Goal: Communication & Community: Answer question/provide support

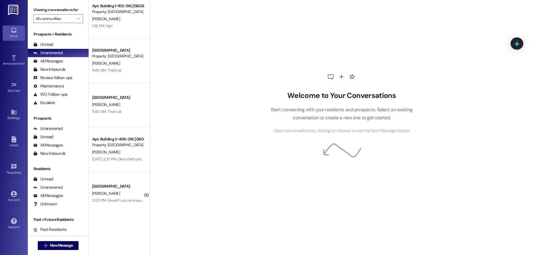
scroll to position [6, 0]
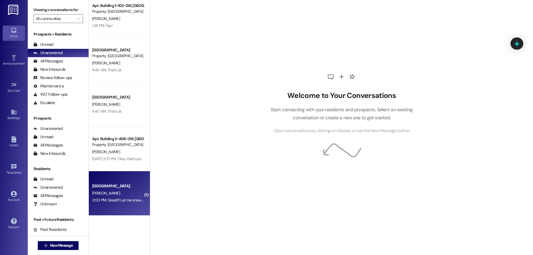
click at [117, 180] on div "Colonial House Prospect [PERSON_NAME] 2:00 PM: Great!!! Let me know if you need…" at bounding box center [119, 193] width 61 height 44
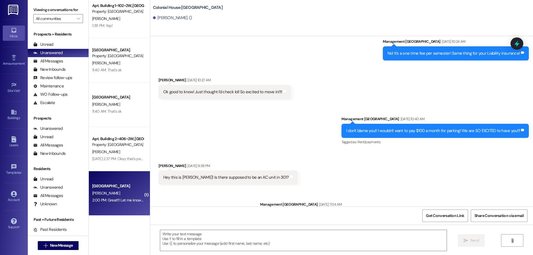
scroll to position [1656, 0]
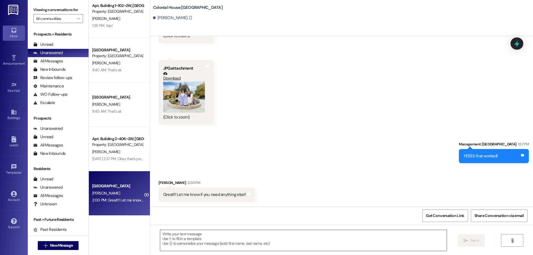
click at [301, 239] on textarea at bounding box center [303, 240] width 287 height 21
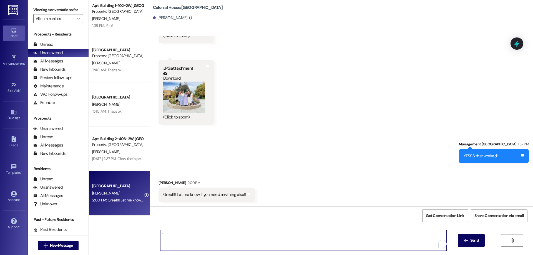
type textarea ":)"
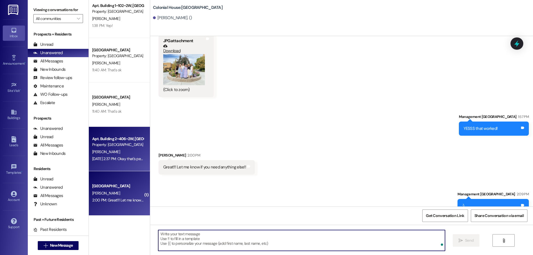
scroll to position [1694, 0]
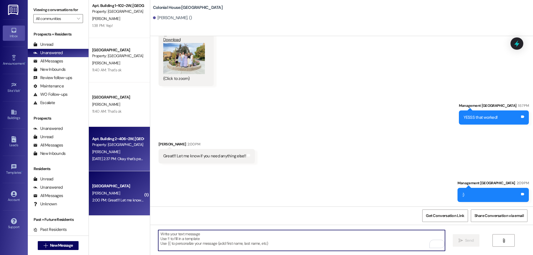
click at [134, 155] on div "[PERSON_NAME]" at bounding box center [118, 152] width 52 height 7
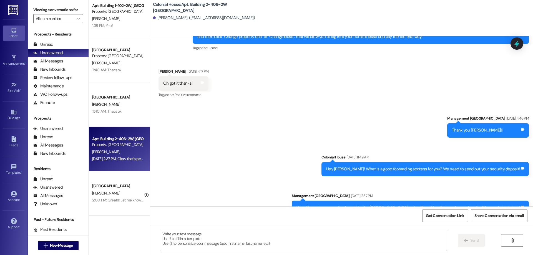
scroll to position [8115, 0]
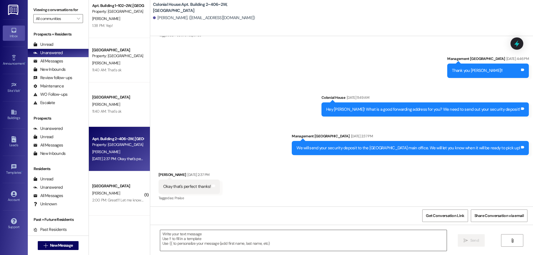
click at [366, 242] on textarea at bounding box center [303, 240] width 287 height 21
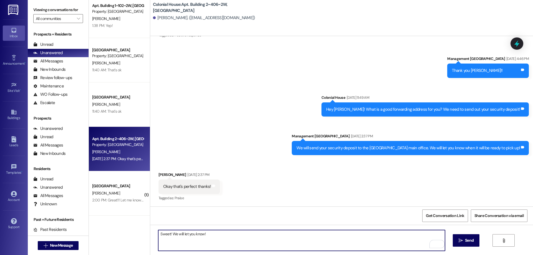
type textarea "Sweet! We will let you know!"
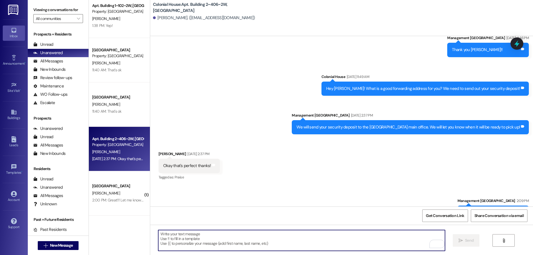
scroll to position [8154, 0]
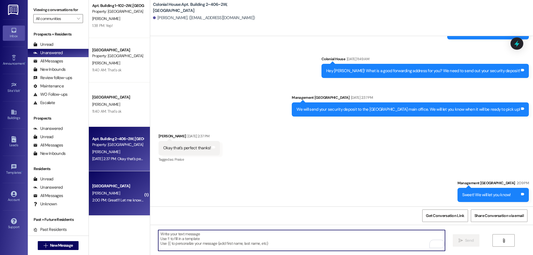
click at [106, 210] on div "Colonial House Prospect [PERSON_NAME] 2:00 PM: Great!!! Let me know if you need…" at bounding box center [119, 193] width 61 height 44
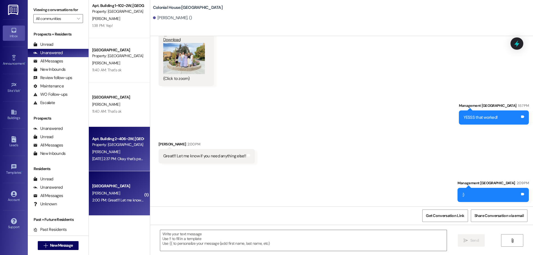
scroll to position [1694, 0]
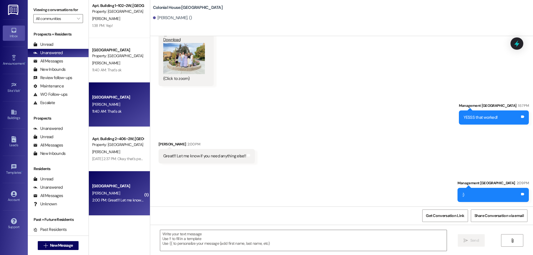
click at [103, 97] on div "[GEOGRAPHIC_DATA]" at bounding box center [117, 97] width 51 height 6
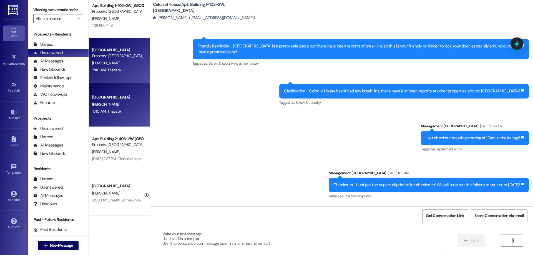
scroll to position [11744, 0]
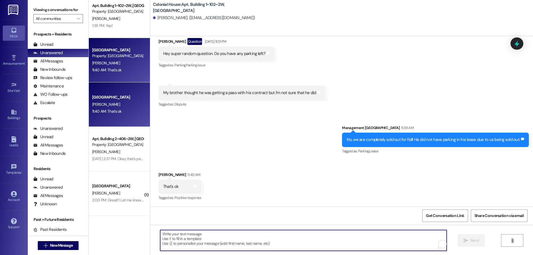
click at [233, 244] on textarea "To enrich screen reader interactions, please activate Accessibility in Grammarl…" at bounding box center [303, 240] width 287 height 21
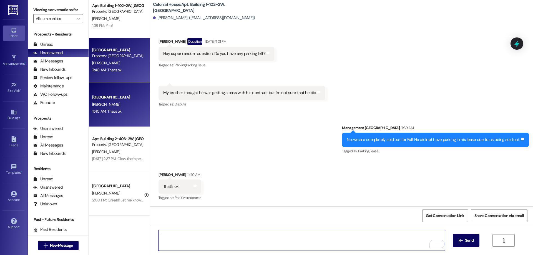
type textarea "."
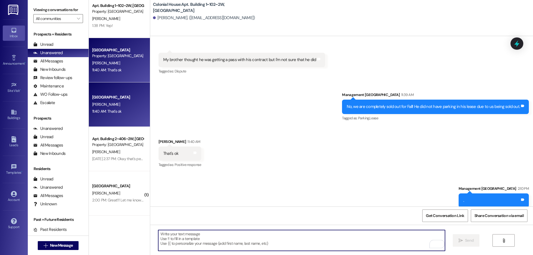
scroll to position [11782, 0]
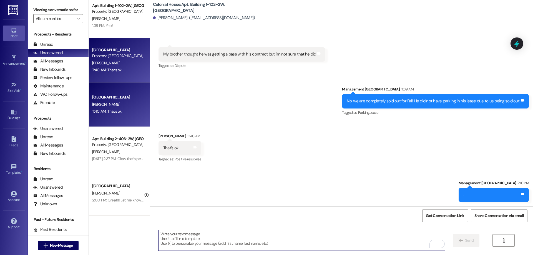
click at [74, 9] on label "Viewing conversations for" at bounding box center [58, 10] width 50 height 9
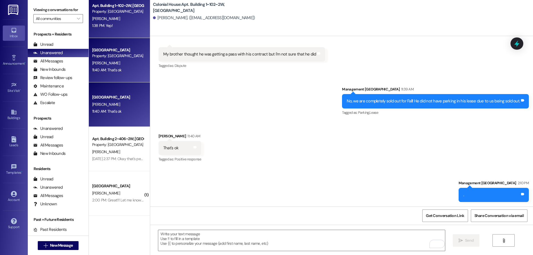
click at [112, 18] on div "L. Andrus" at bounding box center [118, 18] width 52 height 7
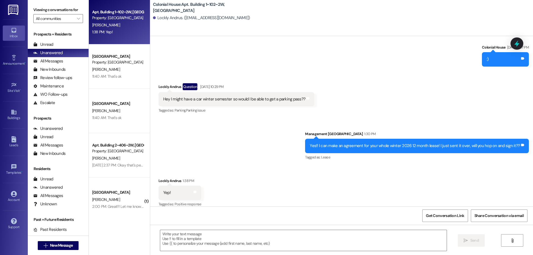
scroll to position [16449, 0]
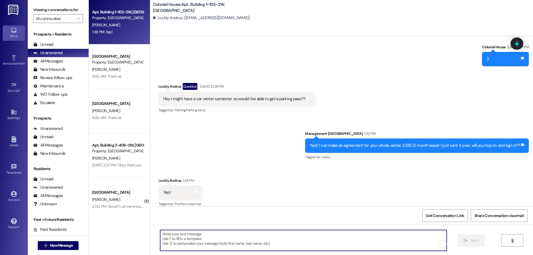
click at [317, 236] on textarea "To enrich screen reader interactions, please activate Accessibility in Grammarl…" at bounding box center [303, 240] width 287 height 21
type textarea "Thanks!"
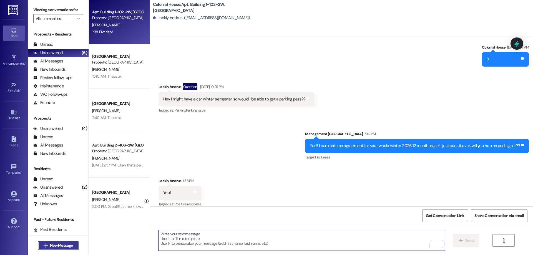
click at [66, 248] on span "New Message" at bounding box center [61, 246] width 23 height 6
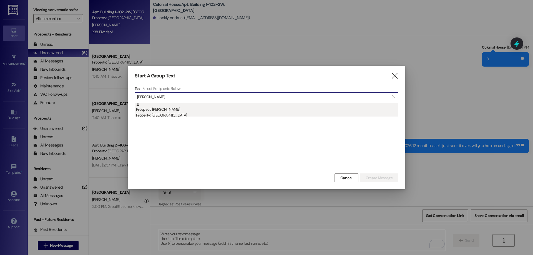
type input "jennal"
click at [142, 112] on div "Prospect: Jennalyn Ragan Property: Colonial House" at bounding box center [267, 111] width 262 height 16
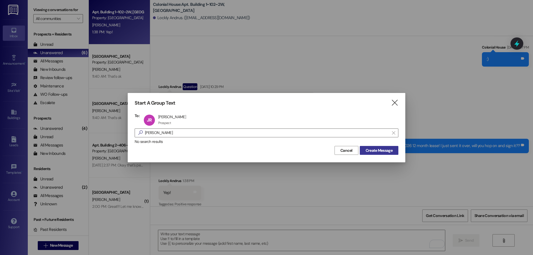
click at [381, 149] on span "Create Message" at bounding box center [379, 151] width 27 height 6
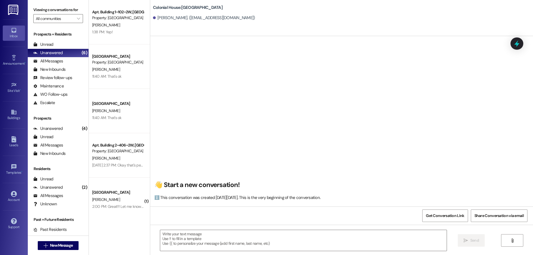
scroll to position [0, 0]
click at [277, 243] on textarea at bounding box center [303, 240] width 287 height 21
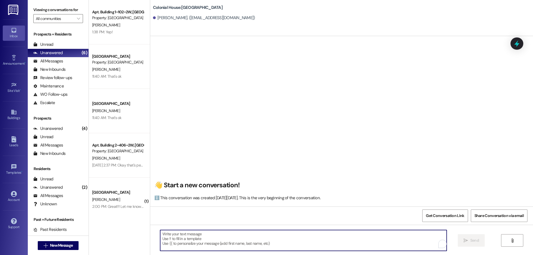
paste textarea "Hi ____ ! This is Rachel with Colonial House. We are so excited that you have s…"
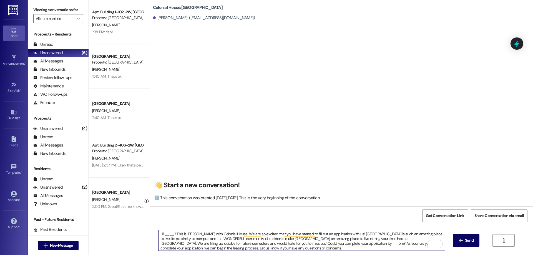
click at [168, 235] on textarea "Hi ____ ! This is Rachel with Colonial House. We are so excited that you have s…" at bounding box center [301, 240] width 287 height 21
click at [418, 240] on textarea "Hi Jennalyn! This is Rachel with Colonial House. We are so excited that you hav…" at bounding box center [301, 240] width 287 height 21
drag, startPoint x: 184, startPoint y: 242, endPoint x: 157, endPoint y: 244, distance: 27.0
click at [158, 244] on textarea "Hi Jennalyn! This is Rachel with Colonial House. We are so excited that you hav…" at bounding box center [301, 240] width 287 height 21
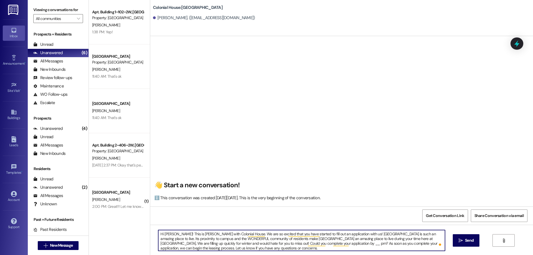
click at [293, 244] on textarea "Hi Jennalyn! This is Rachel with Colonial House. We are so excited that you hav…" at bounding box center [301, 240] width 287 height 21
drag, startPoint x: 400, startPoint y: 249, endPoint x: 142, endPoint y: 224, distance: 259.0
click at [142, 224] on div "Apt. Building 1~102~2W, Building 1 Colonial House Property: Colonial House L. A…" at bounding box center [311, 127] width 444 height 255
type textarea "Hi [PERSON_NAME]! This is [PERSON_NAME] with Colonial House. We are so excited …"
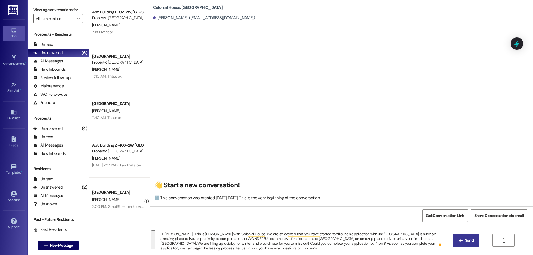
click at [475, 240] on button " Send" at bounding box center [466, 240] width 27 height 12
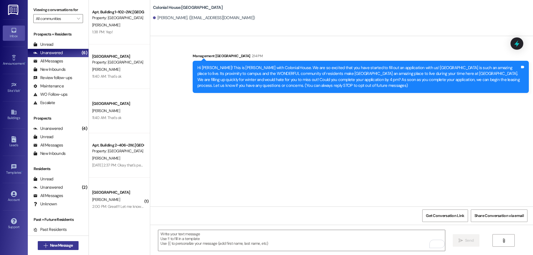
click at [60, 244] on span "New Message" at bounding box center [61, 246] width 23 height 6
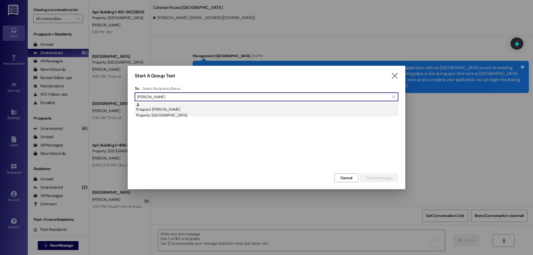
type input "olivia ae"
click at [184, 114] on div "Property: [GEOGRAPHIC_DATA]" at bounding box center [267, 115] width 262 height 6
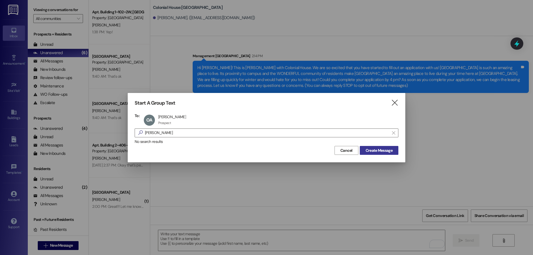
click at [372, 152] on span "Create Message" at bounding box center [379, 151] width 27 height 6
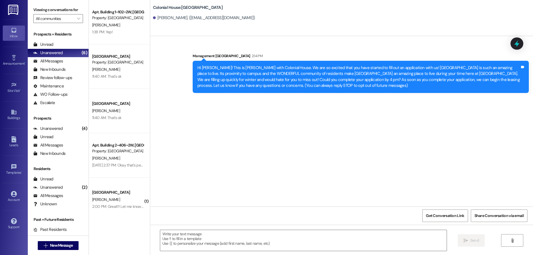
click at [352, 252] on div " Send " at bounding box center [341, 246] width 383 height 42
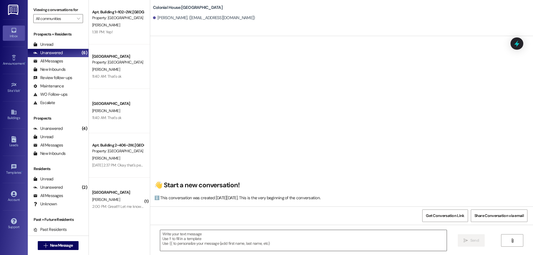
click at [351, 248] on textarea at bounding box center [303, 240] width 287 height 21
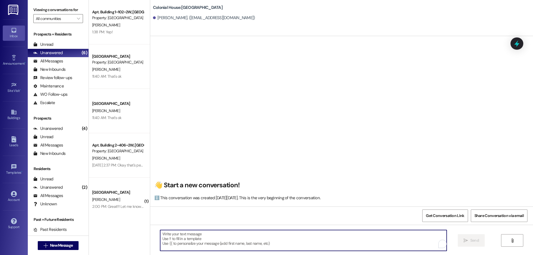
paste textarea "Hi [PERSON_NAME]! This is [PERSON_NAME] with Colonial House. We are so excited …"
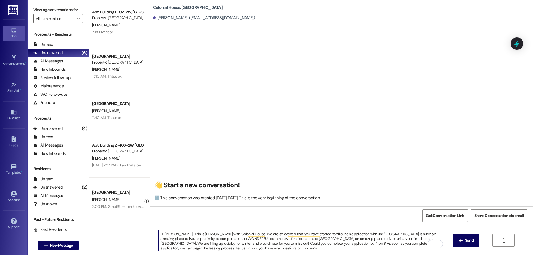
click at [165, 232] on textarea "Hi [PERSON_NAME]! This is [PERSON_NAME] with Colonial House. We are so excited …" at bounding box center [301, 240] width 287 height 21
drag, startPoint x: 219, startPoint y: 250, endPoint x: 142, endPoint y: 221, distance: 82.3
click at [142, 221] on div "Apt. Building 1~102~2W, Building 1 Colonial House Property: Colonial House L. A…" at bounding box center [311, 127] width 444 height 255
type textarea "Hi Olivia! This is Rachel with Colonial House. We are so excited that you have …"
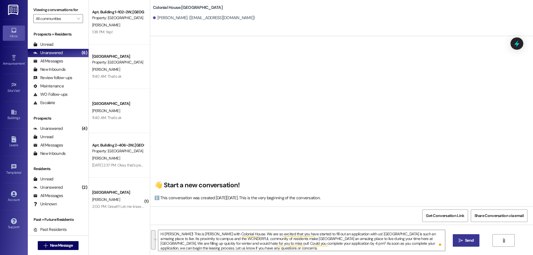
click at [475, 240] on button " Send" at bounding box center [466, 240] width 27 height 12
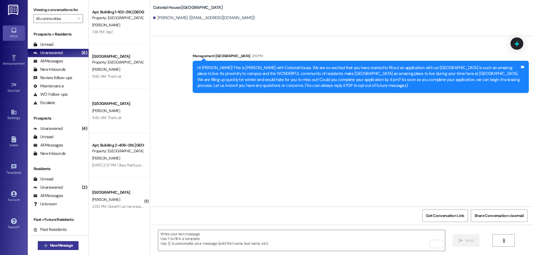
click at [67, 249] on button " New Message" at bounding box center [58, 245] width 41 height 9
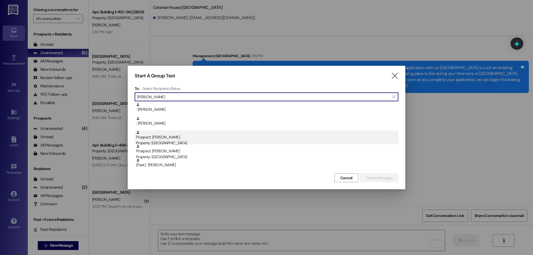
type input "william b"
click at [186, 140] on div "Prospect: William Buchanan Property: Colonial House" at bounding box center [267, 139] width 262 height 16
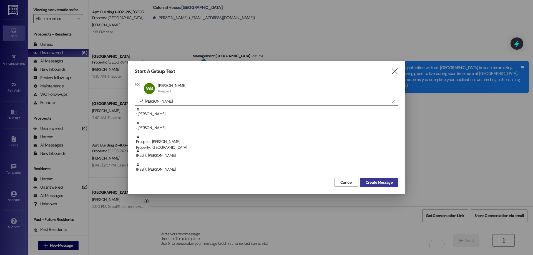
click at [375, 184] on span "Create Message" at bounding box center [379, 183] width 27 height 6
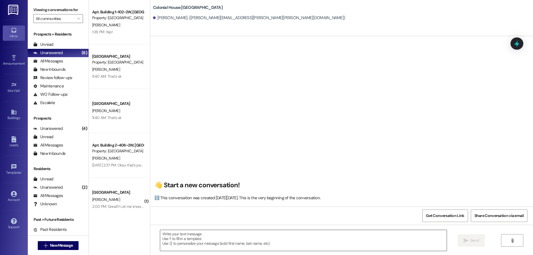
click at [320, 239] on textarea at bounding box center [303, 240] width 287 height 21
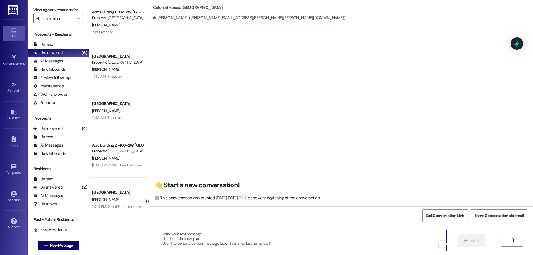
paste textarea "Hi Olivia! This is Rachel with Colonial House. We are so excited that you have …"
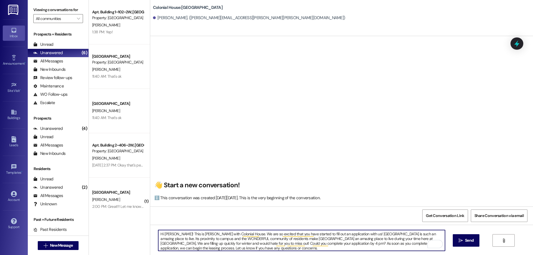
click at [165, 234] on textarea "Hi Olivia! This is Rachel with Colonial House. We are so excited that you have …" at bounding box center [301, 240] width 287 height 21
type textarea "Hi William! This is Rachel with Colonial House. We are so excited that you have…"
drag, startPoint x: 233, startPoint y: 249, endPoint x: 113, endPoint y: 237, distance: 120.6
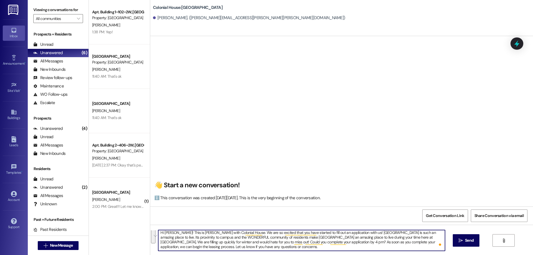
click at [113, 237] on div "Apt. Building 1~102~2W, Building 1 Colonial House Property: Colonial House L. A…" at bounding box center [311, 127] width 444 height 255
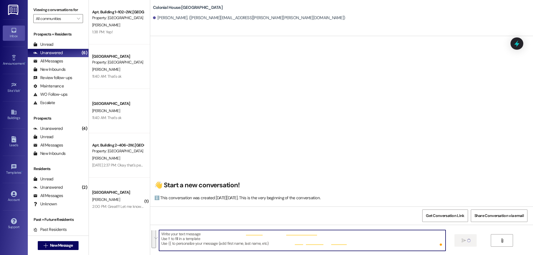
scroll to position [0, 0]
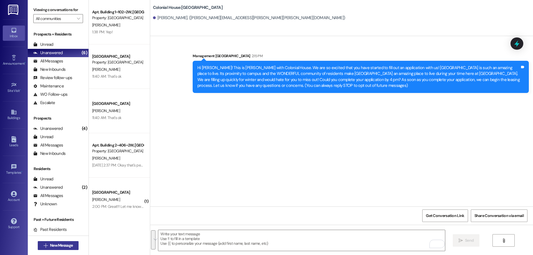
click at [49, 245] on span "New Message" at bounding box center [61, 246] width 25 height 6
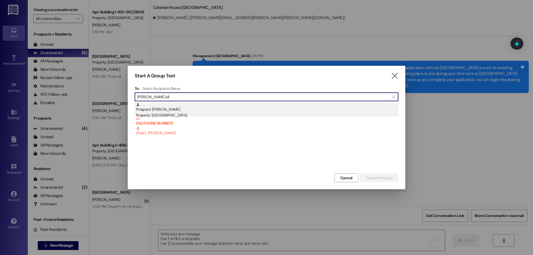
type input "thomas all"
click at [182, 110] on div "Prospect: Thomas Allen Property: Colonial House" at bounding box center [267, 111] width 262 height 16
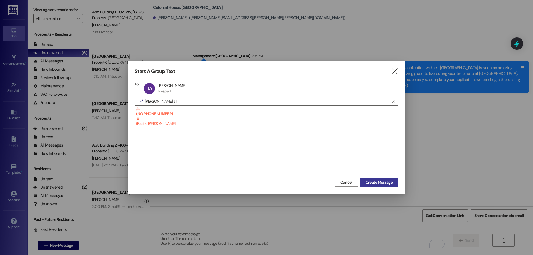
click at [373, 181] on span "Create Message" at bounding box center [379, 183] width 27 height 6
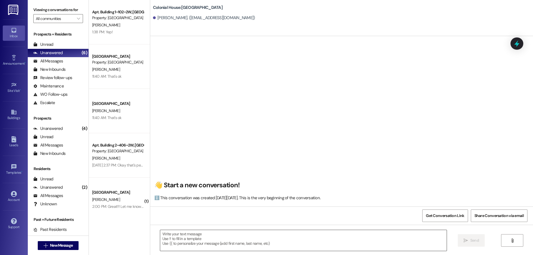
click at [274, 248] on textarea at bounding box center [303, 240] width 287 height 21
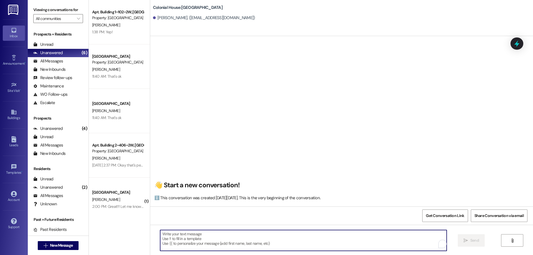
paste textarea "Hi William! This is Rachel with Colonial House. We are so excited that you have…"
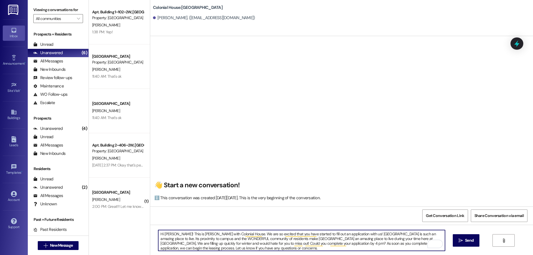
click at [162, 232] on textarea "Hi William! This is Rachel with Colonial House. We are so excited that you have…" at bounding box center [301, 240] width 287 height 21
type textarea "Hi Thomas! This is Rachel with Colonial House. We are so excited that you have …"
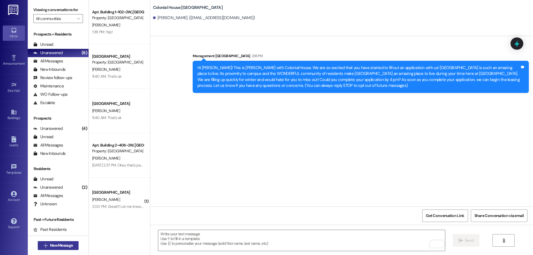
click at [59, 249] on button " New Message" at bounding box center [58, 245] width 41 height 9
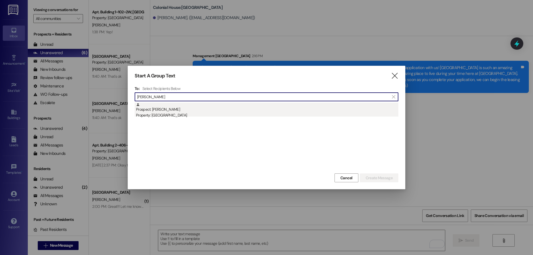
type input "carson stu"
click at [224, 112] on div "Prospect: Carson Stucki Property: Colonial House" at bounding box center [267, 111] width 262 height 16
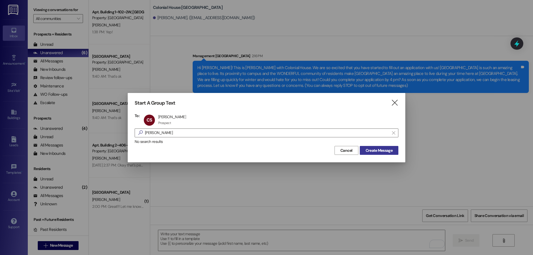
click at [378, 148] on span "Create Message" at bounding box center [379, 151] width 27 height 6
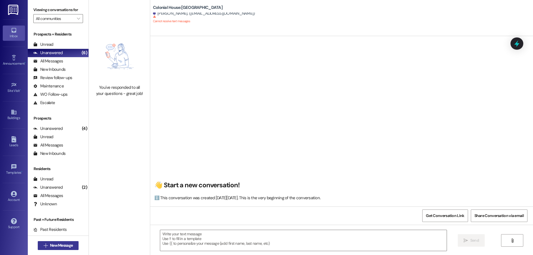
click at [57, 246] on span "New Message" at bounding box center [61, 246] width 23 height 6
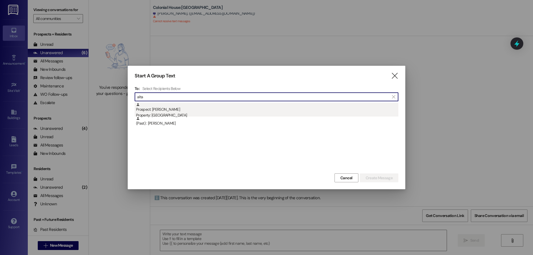
type input "alta"
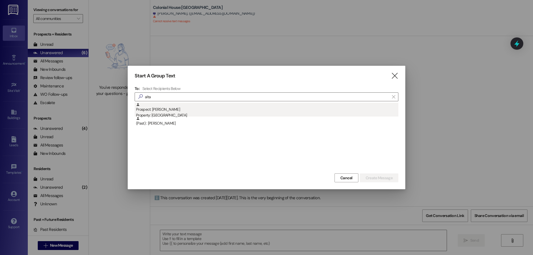
click at [222, 107] on div "Prospect: Alta Ragan Property: Colonial House" at bounding box center [267, 111] width 262 height 16
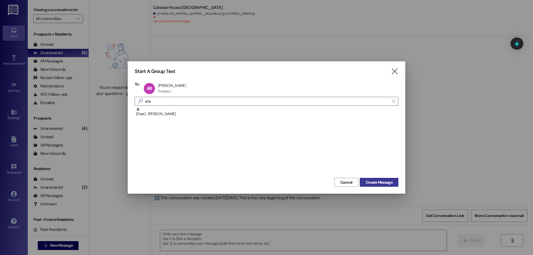
click at [382, 182] on span "Create Message" at bounding box center [379, 183] width 27 height 6
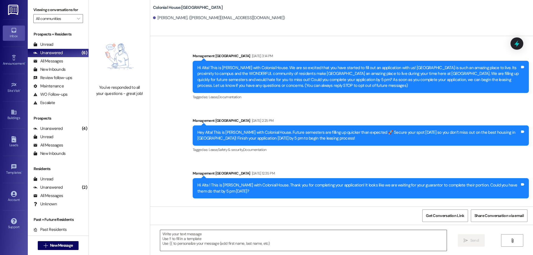
click at [204, 237] on textarea at bounding box center [303, 240] width 287 height 21
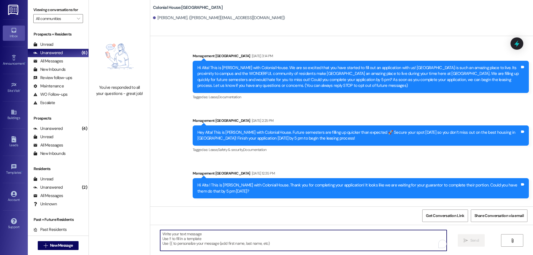
paste textarea "Hey _____, this is Rachel with Colonial House. I would love to send you a lease…"
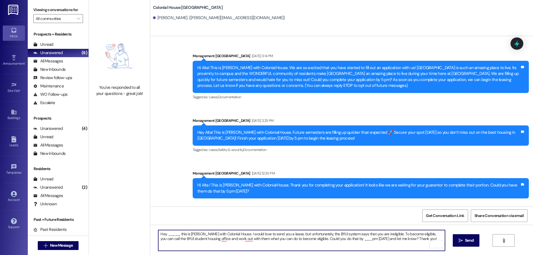
click at [168, 233] on textarea "Hey _____, this is Rachel with Colonial House. I would love to send you a lease…" at bounding box center [301, 240] width 287 height 21
click at [226, 234] on textarea "Hey Alta, this is Rachel with Colonial House. I would love to send you a lease,…" at bounding box center [301, 240] width 287 height 21
type textarea "Hey Alta, this is Rachel with Colonial House. Thank you for comI would love to …"
click at [364, 242] on textarea "Hey Alta, this is Rachel with Colonial House. Thank you for comI would love to …" at bounding box center [301, 240] width 287 height 21
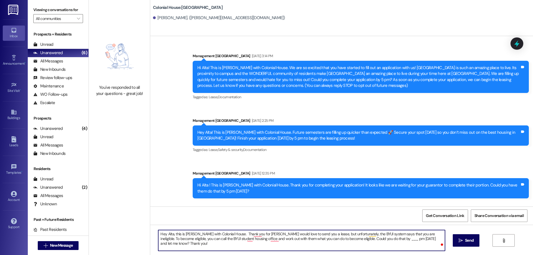
click at [364, 242] on textarea "Hey Alta, this is Rachel with Colonial House. Thank you for comI would love to …" at bounding box center [301, 240] width 287 height 21
click at [272, 240] on textarea "Hey Alta, this is [PERSON_NAME] with Colonial House. Thank you for [PERSON_NAME…" at bounding box center [301, 240] width 287 height 21
click at [256, 232] on textarea "Hey Alta, this is Rachel with Colonial House. Thank you for comI would love to …" at bounding box center [301, 240] width 287 height 21
click at [261, 232] on textarea "Hey Alta, this is Rachel with Colonial House. Thank you for contacting me. I wo…" at bounding box center [301, 240] width 287 height 21
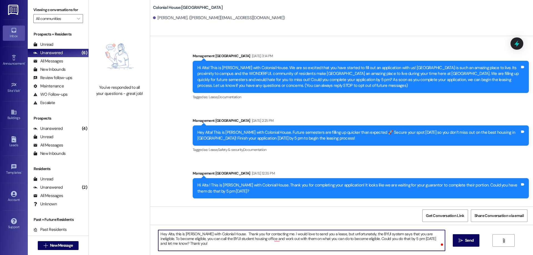
click at [272, 234] on textarea "Hey Alta, this is Rachel with Colonial House. Thank you for contacting me. I wo…" at bounding box center [301, 240] width 287 height 21
drag, startPoint x: 217, startPoint y: 245, endPoint x: 102, endPoint y: 222, distance: 117.4
click at [102, 222] on div "You've responded to all your questions - great job! Colonial House: Colonial Ho…" at bounding box center [311, 127] width 444 height 255
type textarea "Hey Alta, this is Rachel with Colonial House. Thank you for completing your app…"
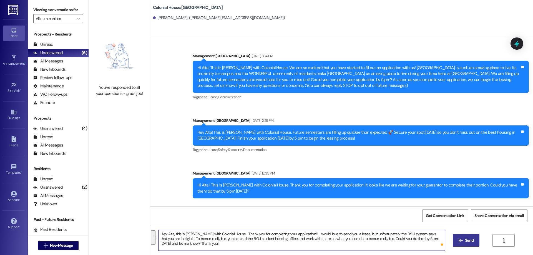
click at [477, 246] on button " Send" at bounding box center [466, 240] width 27 height 12
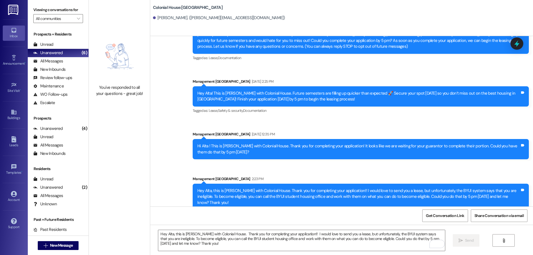
scroll to position [41, 0]
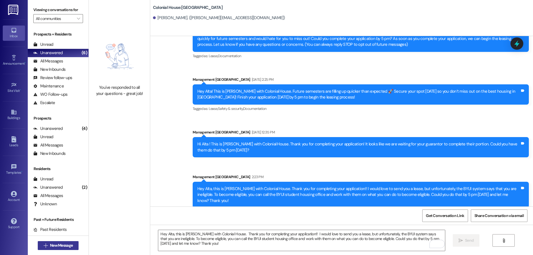
click at [49, 243] on span "New Message" at bounding box center [61, 246] width 25 height 6
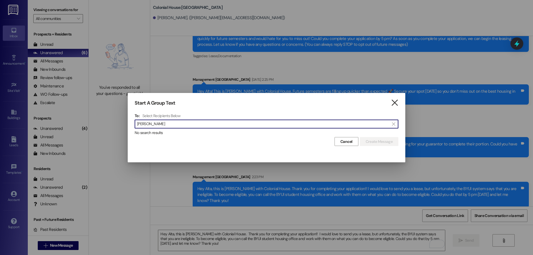
type input "katherine bra"
click at [393, 101] on icon "" at bounding box center [394, 103] width 7 height 6
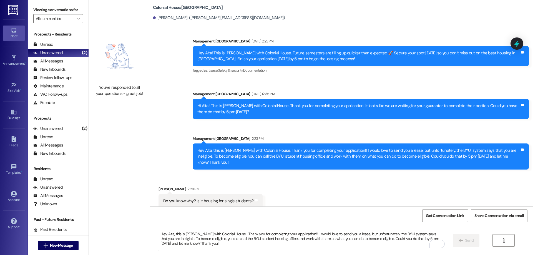
scroll to position [80, 0]
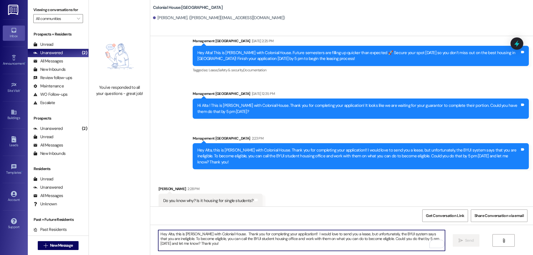
click at [296, 235] on textarea "Hey Alta, this is Rachel with Colonial House. Thank you for completing your app…" at bounding box center [301, 240] width 287 height 21
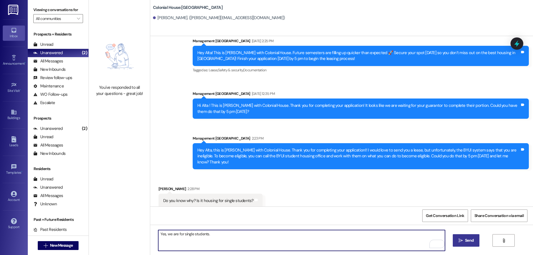
type textarea "Yes, we are for single students."
click at [472, 240] on span "Send" at bounding box center [469, 241] width 9 height 6
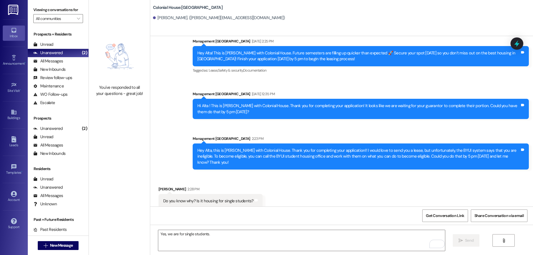
scroll to position [118, 0]
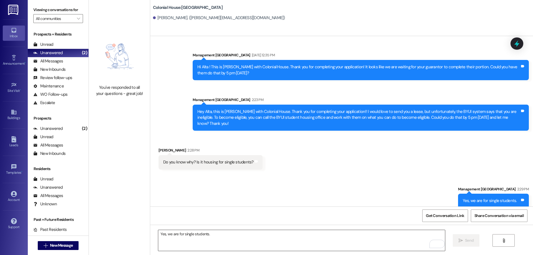
click at [335, 244] on textarea "Yes, we are for single students." at bounding box center [301, 240] width 287 height 21
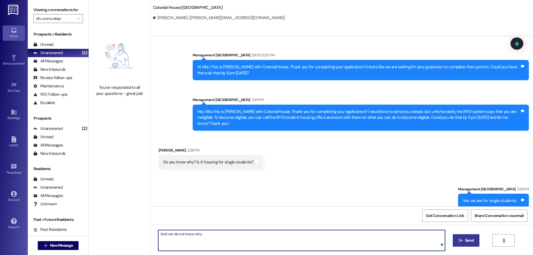
type textarea "And we do not know why."
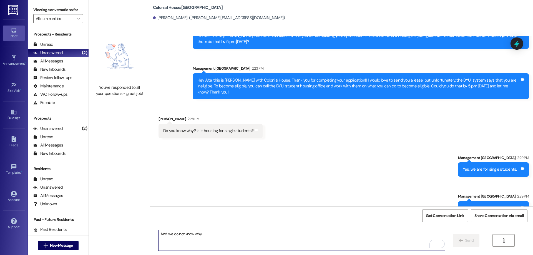
scroll to position [157, 0]
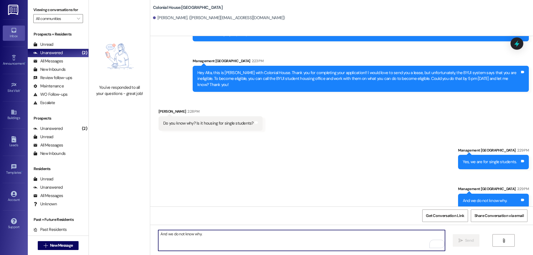
click at [54, 250] on div " New Message" at bounding box center [58, 246] width 41 height 14
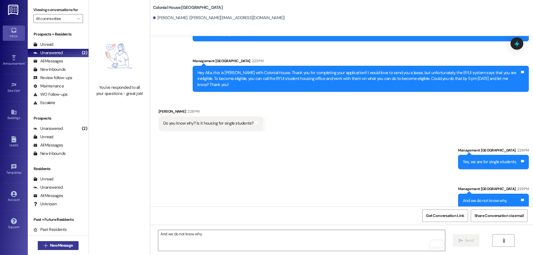
click at [54, 247] on span "New Message" at bounding box center [61, 246] width 23 height 6
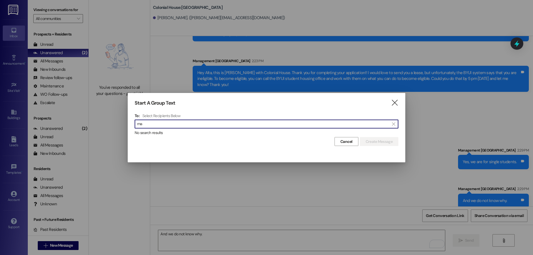
type input "m"
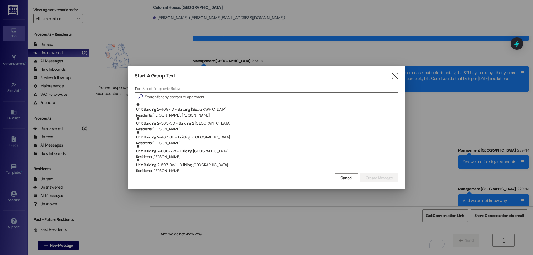
click at [399, 75] on div "Start A Group Text  To: Select Recipients Below  Unit: Building 2~408~1D - Bu…" at bounding box center [267, 128] width 278 height 124
click at [399, 77] on div "Start A Group Text  To: Select Recipients Below  Unit: Building 2~408~1D - Bu…" at bounding box center [267, 128] width 278 height 124
click at [394, 77] on icon "" at bounding box center [394, 76] width 7 height 6
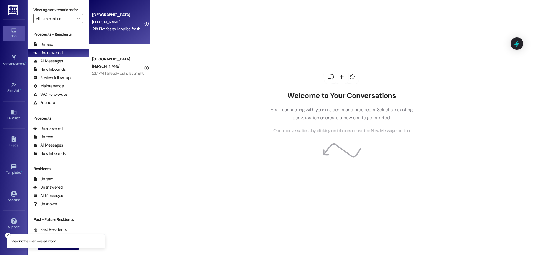
click at [125, 40] on div "Colonial House Prospect [PERSON_NAME] 2:18 PM: Yes so I applied for the spring …" at bounding box center [119, 22] width 61 height 44
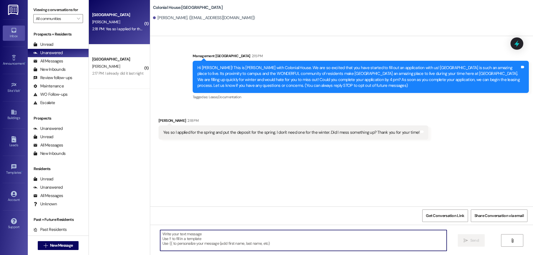
click at [236, 244] on textarea at bounding box center [303, 240] width 287 height 21
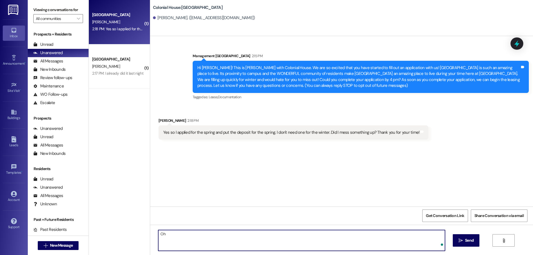
type textarea "O"
click at [241, 237] on textarea "No worries! I totally read it wrong!" at bounding box center [301, 240] width 287 height 21
click at [261, 234] on textarea "No worries! I totally read it wrong! We do have you on here for sping!" at bounding box center [301, 240] width 287 height 21
click at [287, 235] on textarea "No worries! I totally read it wrong! We do have you on here for spring!" at bounding box center [301, 240] width 287 height 21
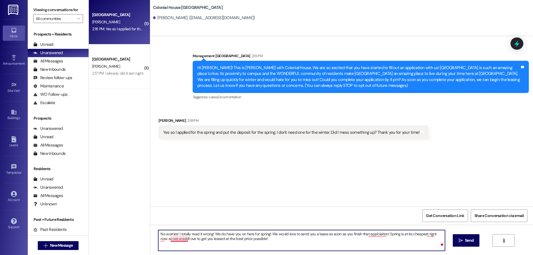
click at [174, 239] on textarea "No worries! I totally read it wrong! We do have you on here for spring! We woul…" at bounding box center [301, 240] width 287 height 21
click at [159, 239] on textarea "No worries! I totally read it wrong! We do have you on here for spring! We woul…" at bounding box center [301, 240] width 287 height 21
click at [371, 236] on textarea "No worries! I totally read it wrong! We do have you on here for spring! We woul…" at bounding box center [301, 240] width 287 height 21
click at [426, 234] on textarea "No worries! I totally read it wrong! We do have you on here for spring! We woul…" at bounding box center [301, 240] width 287 height 21
click at [392, 240] on textarea "No worries! I totally read it wrong! We do have you on here for spring! We woul…" at bounding box center [301, 240] width 287 height 21
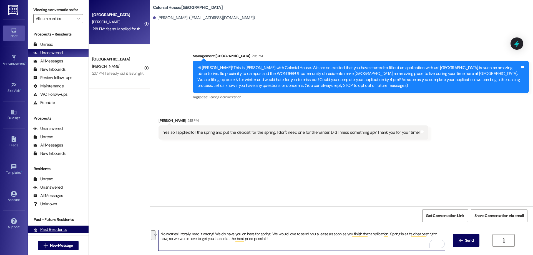
drag, startPoint x: 271, startPoint y: 243, endPoint x: 72, endPoint y: 233, distance: 199.7
click at [72, 233] on div "Viewing conversations for All communities  Prospects + Residents Unread (0) Un…" at bounding box center [281, 127] width 506 height 255
paste textarea "giving space"
type textarea "No worries! I totally read it wrong! We do have you on here for spring! We woul…"
drag, startPoint x: 469, startPoint y: 239, endPoint x: 473, endPoint y: 235, distance: 6.1
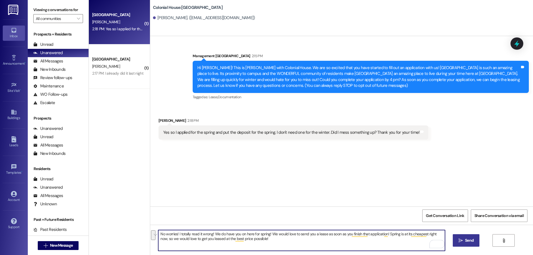
click at [469, 239] on span "Send" at bounding box center [469, 241] width 9 height 6
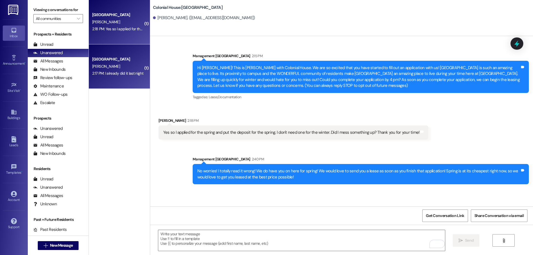
click at [123, 66] on div "J. Ragan" at bounding box center [118, 66] width 52 height 7
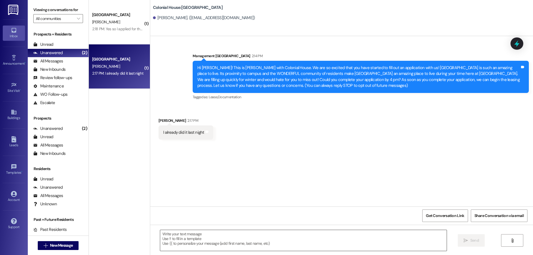
click at [367, 242] on textarea at bounding box center [303, 240] width 287 height 21
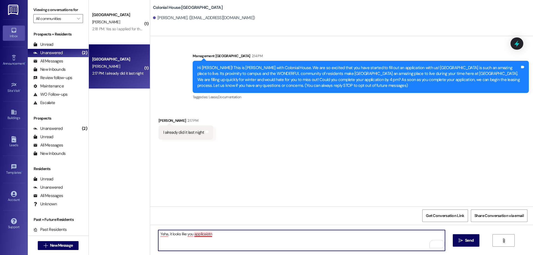
click at [203, 234] on textarea "Yeha, it looks like you applicaiotn" at bounding box center [301, 240] width 287 height 21
click at [185, 236] on textarea "Yeha, it looks like you application" at bounding box center [301, 240] width 287 height 21
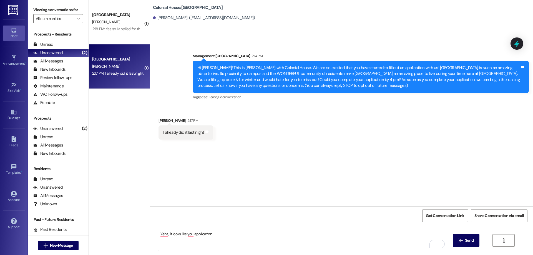
click at [196, 199] on div "Sent via SMS Management Colonial House 2:14 PM Hi Jennalyn! This is Rachel with…" at bounding box center [341, 121] width 383 height 171
click at [186, 235] on textarea "Yeha, it looks like you application" at bounding box center [301, 240] width 287 height 21
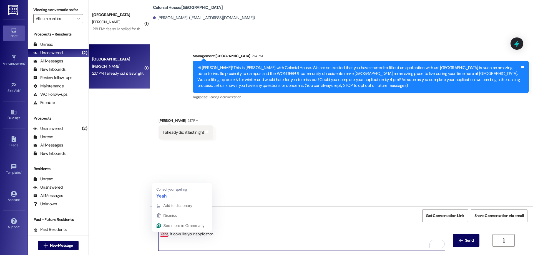
click at [160, 235] on textarea "Yeha, it looks like your application" at bounding box center [301, 240] width 287 height 21
click at [230, 241] on textarea "Yeah, it looks like your application" at bounding box center [301, 240] width 287 height 21
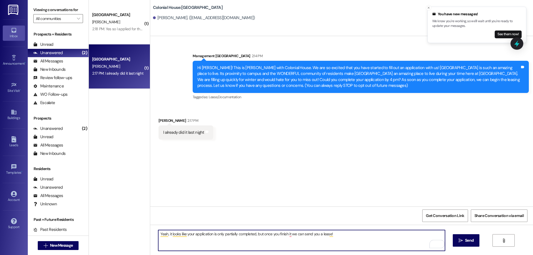
click at [288, 235] on textarea "Yeah, it looks like your application is only partially completed, but once you …" at bounding box center [301, 240] width 287 height 21
click at [287, 235] on textarea "Yeah, it looks like your application is only partially completed, but once you …" at bounding box center [301, 240] width 287 height 21
drag, startPoint x: 372, startPoint y: 234, endPoint x: 69, endPoint y: 221, distance: 303.9
click at [69, 221] on div "Viewing conversations for All communities  Prospects + Residents Unread (0) Un…" at bounding box center [281, 127] width 506 height 255
paste textarea "No worries! I totally read it wrong! We do have you on here for spring! We woul…"
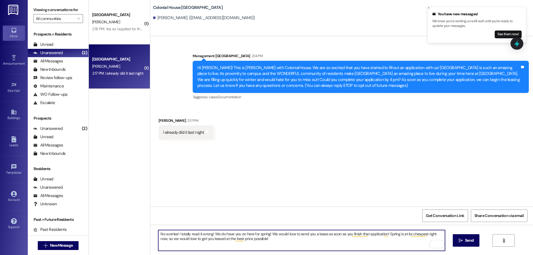
type textarea "Yeah, it looks like your application is only partially completed, but once you …"
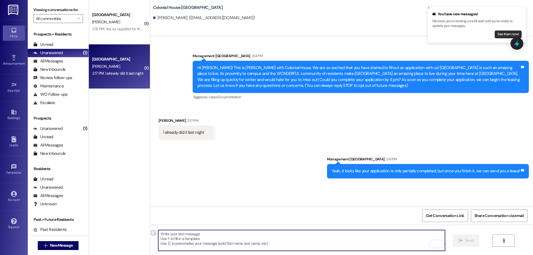
click at [500, 35] on button "See them now!" at bounding box center [508, 35] width 27 height 8
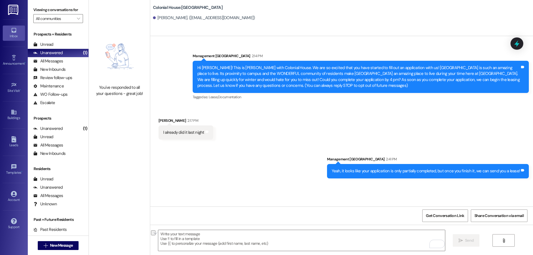
click at [69, 240] on div " New Message" at bounding box center [58, 246] width 41 height 14
click at [68, 243] on span "New Message" at bounding box center [61, 246] width 23 height 6
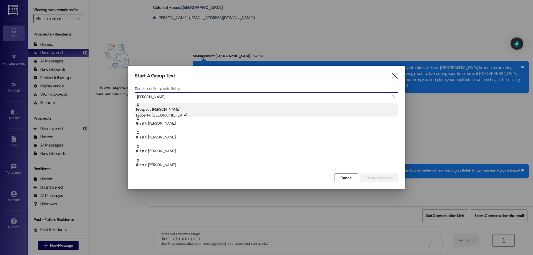
type input "lisa"
click at [215, 107] on div "Prospect: Lisa Castle Property: Colonial House" at bounding box center [267, 111] width 262 height 16
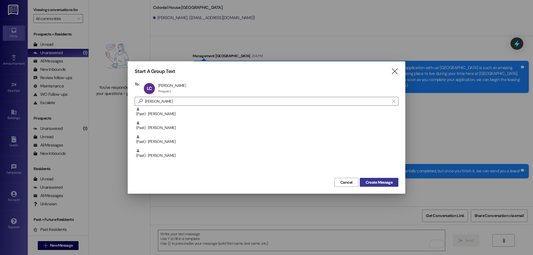
click at [365, 180] on span "Create Message" at bounding box center [379, 183] width 29 height 6
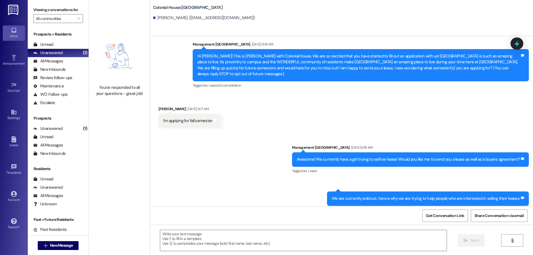
scroll to position [18, 0]
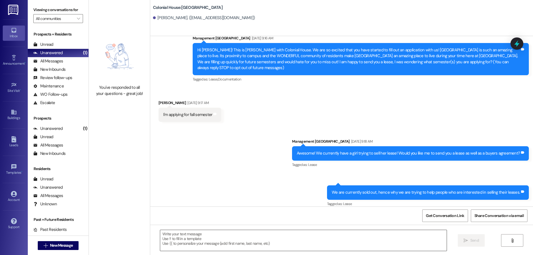
click at [320, 231] on textarea at bounding box center [303, 240] width 287 height 21
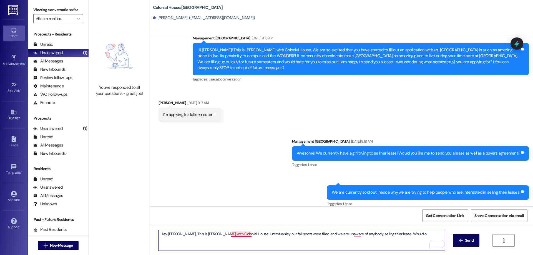
click at [238, 234] on textarea "Hey Lisa, This is Rachel with Colonial House. Unfrotuanley our fall spots were …" at bounding box center [301, 240] width 287 height 21
drag, startPoint x: 241, startPoint y: 233, endPoint x: 244, endPoint y: 222, distance: 11.2
click at [241, 232] on textarea "Hey Lisa, This is Rachel with Colonial House. Unfortunately our fall spots were…" at bounding box center [301, 240] width 287 height 21
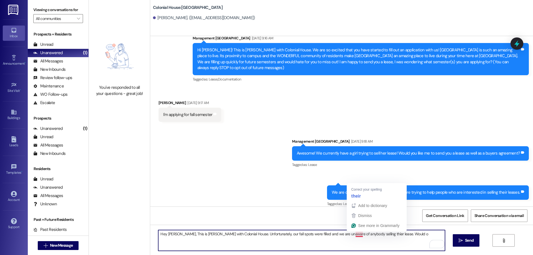
click at [357, 234] on textarea "Hey Lisa, This is Rachel with Colonial House. Unfortunately, our fall spots wer…" at bounding box center [301, 240] width 287 height 21
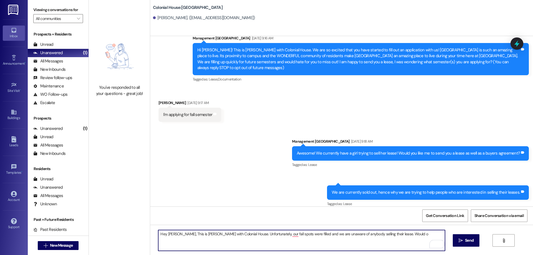
click at [386, 235] on textarea "Hey Lisa, This is Rachel with Colonial House. Unfortunately, our fall spots wer…" at bounding box center [301, 240] width 287 height 21
click at [291, 235] on textarea "Hey Lisa, This is Rachel with Colonial House. Unfortunately, our fall spots wer…" at bounding box center [301, 240] width 287 height 21
click at [416, 237] on textarea "Hey Lisa, This is Rachel with Colonial House. Unfortunately, our fall spots wer…" at bounding box center [301, 240] width 287 height 21
type textarea "Hey Lisa, This is Rachel with Colonial House. Unfortunately, our fall spots wer…"
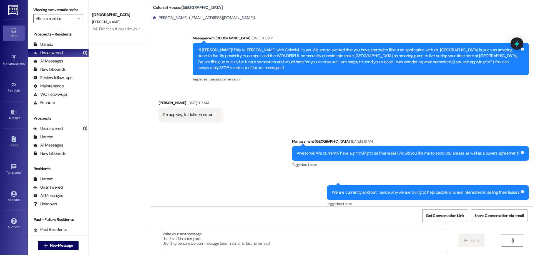
click at [319, 245] on textarea at bounding box center [303, 240] width 287 height 21
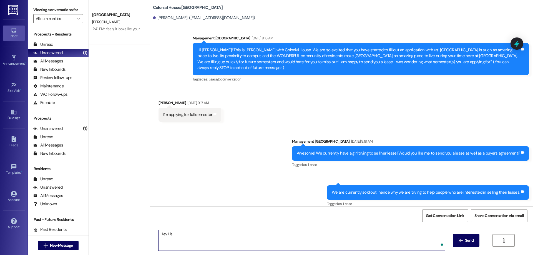
type textarea "Hey Lisa"
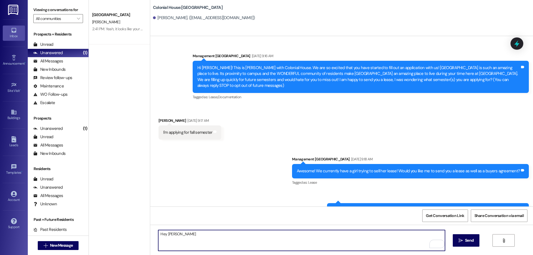
scroll to position [18, 0]
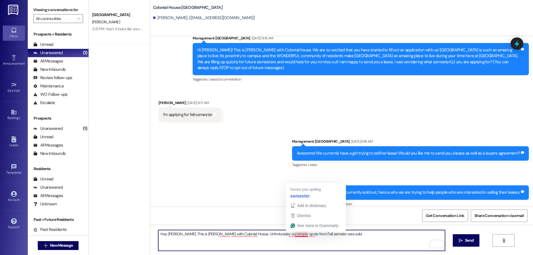
click at [292, 235] on textarea "Hey Lisa. This is Rachel with Colonial Hosue. Unfrotunaley our empty spots from…" at bounding box center [301, 240] width 287 height 21
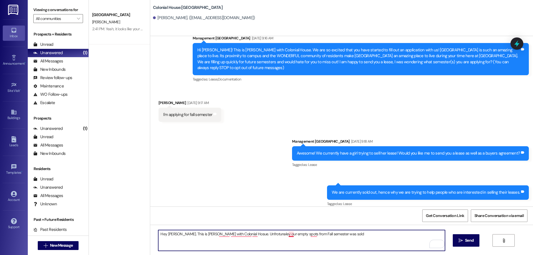
click at [289, 235] on textarea "Hey Lisa. This is Rachel with Colonial Hosue. Unfrotunaley our empty spots from…" at bounding box center [301, 240] width 287 height 21
click at [317, 234] on textarea "Hey Lisa. This is Rachel with Colonial Hosue. Unfrotunaley our empty spots from…" at bounding box center [301, 240] width 287 height 21
click at [242, 235] on textarea "Hey Lisa. This is Rachel with Colonial Hosue. Unfrotunaley our empty spots from…" at bounding box center [301, 240] width 287 height 21
click at [252, 235] on textarea "Hey Lisa. This is Rachel with Colonial Hosue. Unfortunately our empty spots fro…" at bounding box center [301, 240] width 287 height 21
click at [219, 235] on textarea "Hey Lisa. This is Rachel with Colonial Hosue. Unfortunately our empty spots fro…" at bounding box center [301, 240] width 287 height 21
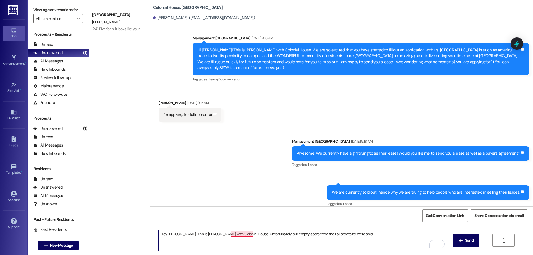
click at [235, 235] on textarea "Hey Lisa. This is Rachel with Colonial House. Unfortunately our empty spots fro…" at bounding box center [301, 240] width 287 height 21
click at [344, 237] on textarea "Hey Lisa. This is Rachel with Colonial House. Unfortunately, our empty spots fr…" at bounding box center [301, 240] width 287 height 21
type textarea "Hey Lisa. This is Rachel with Colonial House. Unfortunately, our empty spots fr…"
click at [417, 238] on textarea "Hey Lisa. This is Rachel with Colonial House. Unfortunately, our empty spots fr…" at bounding box center [301, 240] width 287 height 21
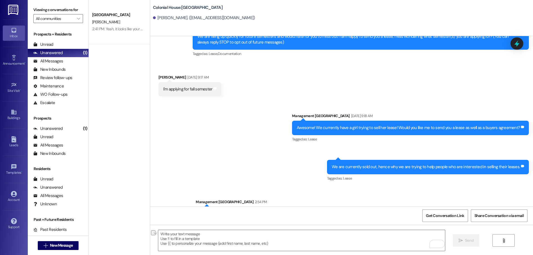
scroll to position [56, 0]
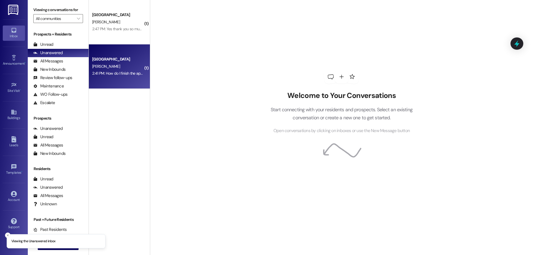
click at [107, 82] on div "Colonial House Prospect O. Aery 2:41 PM: How do I finish the application? 2:41 …" at bounding box center [119, 66] width 61 height 44
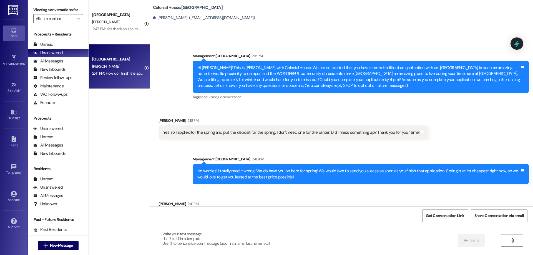
scroll to position [21, 0]
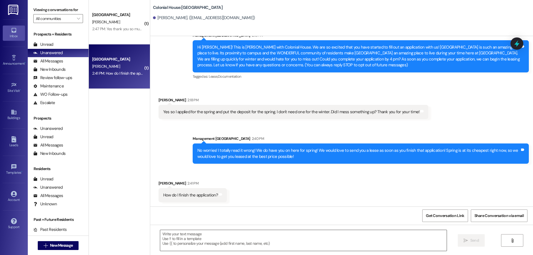
drag, startPoint x: 241, startPoint y: 243, endPoint x: 242, endPoint y: 246, distance: 3.2
click at [241, 243] on textarea at bounding box center [303, 240] width 287 height 21
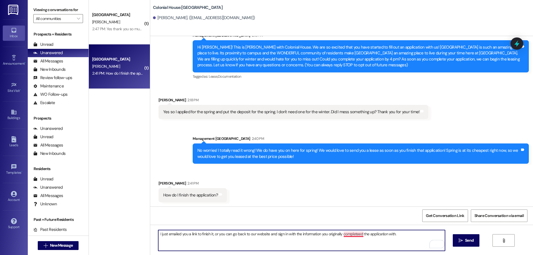
click at [354, 236] on textarea "I just emailed you a link to finish it, or you can go back to our website and s…" at bounding box center [301, 240] width 287 height 21
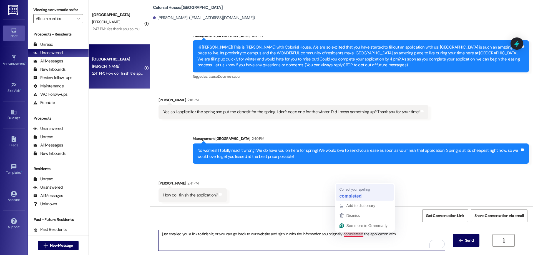
type textarea "I just emailed you a link to finish it, or you can go back to our website and s…"
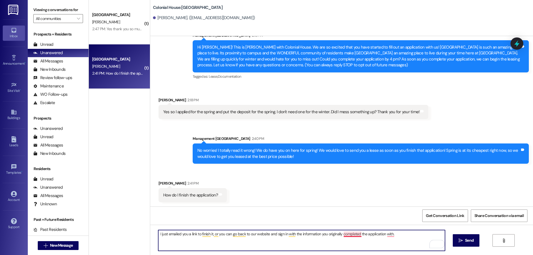
click at [347, 234] on textarea "I just emailed you a link to finish it, or you can go back to our website and s…" at bounding box center [301, 240] width 287 height 21
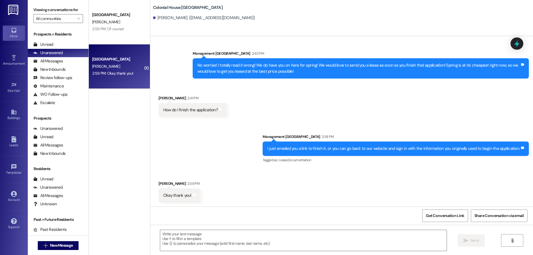
scroll to position [106, 0]
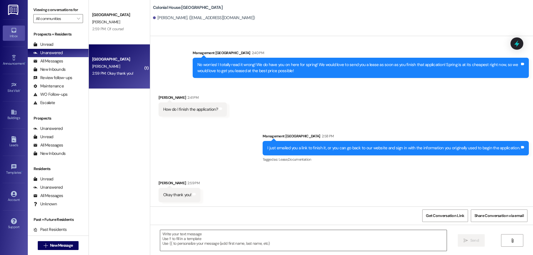
click at [253, 234] on textarea at bounding box center [303, 240] width 287 height 21
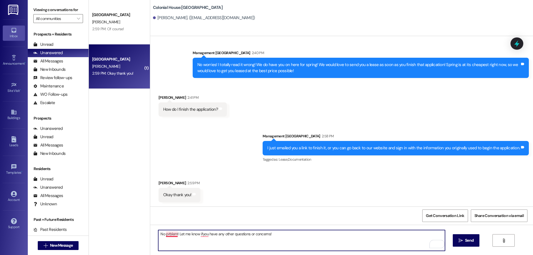
click at [171, 235] on textarea "No prblem! Let me know ifyou have any other questions or concerns!" at bounding box center [301, 240] width 287 height 21
click at [203, 234] on textarea "No problem! Let me know ifyou have any other questions or concerns!" at bounding box center [301, 240] width 287 height 21
click at [279, 239] on textarea "No problem! Let me know if you have any other questions or concerns!" at bounding box center [301, 240] width 287 height 21
type textarea "No problem! Let me know if you have any other questions or concerns!"
click at [467, 243] on span "Send" at bounding box center [469, 241] width 9 height 6
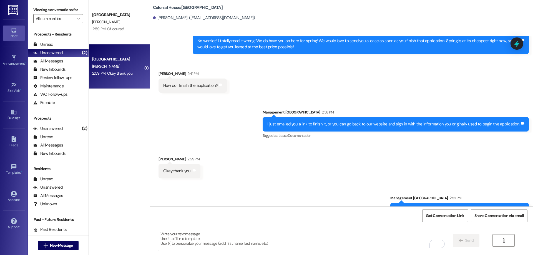
scroll to position [223, 0]
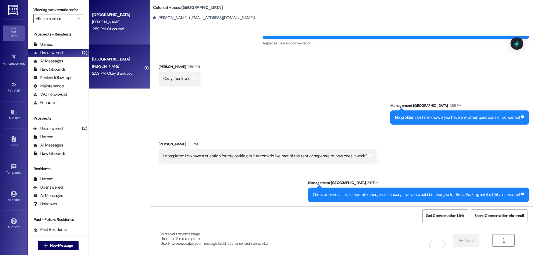
click at [118, 33] on div "Colonial House Prospect [PERSON_NAME] 2:59 PM: Of course! 2:59 PM: Of course!" at bounding box center [119, 22] width 61 height 44
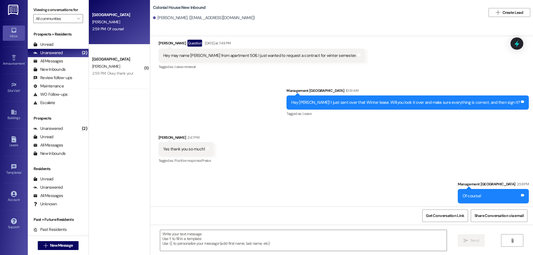
scroll to position [352, 0]
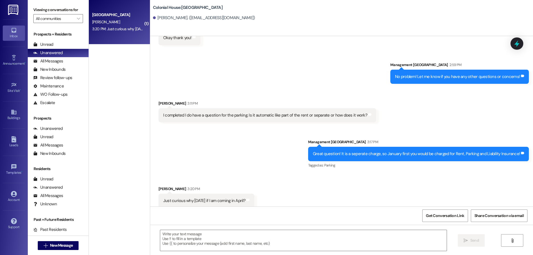
scroll to position [269, 0]
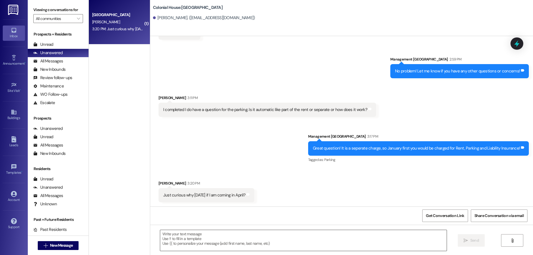
click at [338, 236] on textarea at bounding box center [303, 240] width 287 height 21
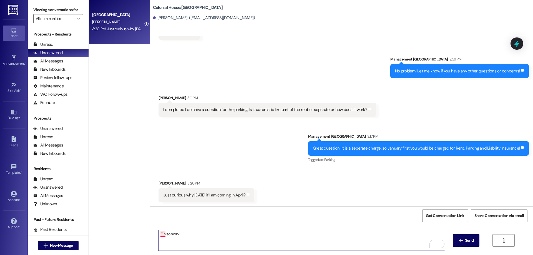
click at [158, 234] on textarea "Oh so sorry!" at bounding box center [301, 240] width 287 height 21
click at [202, 236] on textarea "Oh, so sorry!" at bounding box center [301, 240] width 287 height 21
click at [256, 232] on textarea "Oh, so sorry! It will be in April because you have a spring lease. THats totall…" at bounding box center [301, 240] width 287 height 21
click at [259, 232] on textarea "Oh, so sorry! It will be in April because you have a spring lease. THats totall…" at bounding box center [301, 240] width 287 height 21
type textarea "Oh, so sorry! It will be in April because you have a spring lease. That's total…"
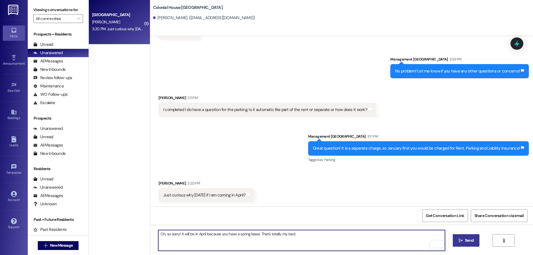
click at [468, 243] on span "Send" at bounding box center [469, 241] width 9 height 6
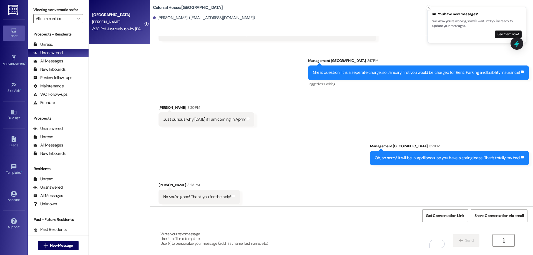
scroll to position [347, 0]
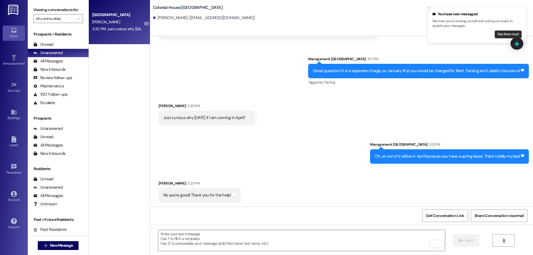
click at [503, 35] on button "See them now!" at bounding box center [508, 35] width 27 height 8
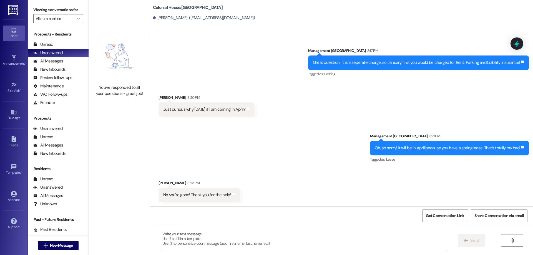
scroll to position [355, 0]
click at [376, 244] on textarea at bounding box center [303, 240] width 287 height 21
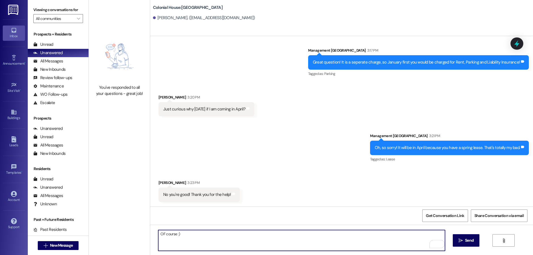
click at [161, 232] on textarea "OF course :)" at bounding box center [301, 240] width 287 height 21
type textarea "Of course :)"
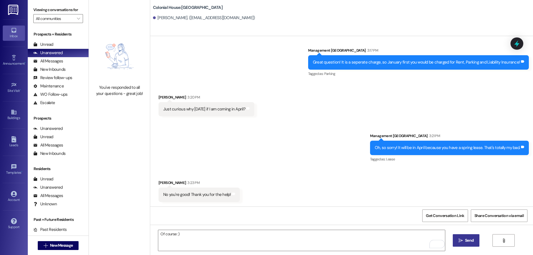
click at [472, 241] on span "Send" at bounding box center [469, 241] width 9 height 6
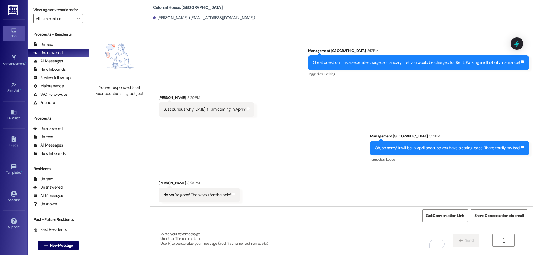
scroll to position [394, 0]
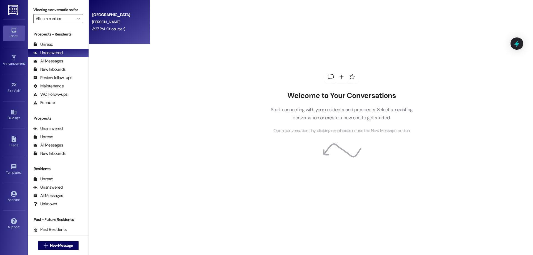
click at [115, 27] on div "3:27 PM: Of course :) 3:27 PM: Of course :)" at bounding box center [108, 28] width 33 height 5
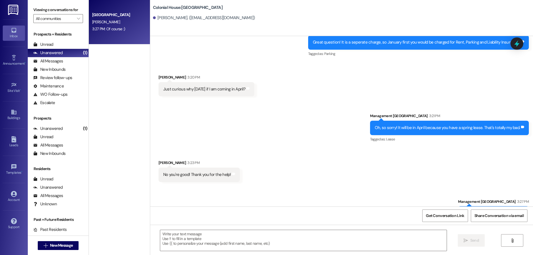
scroll to position [394, 0]
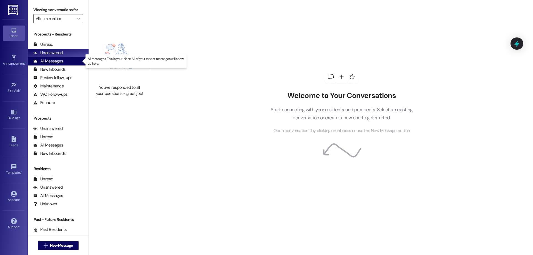
click at [67, 63] on div "All Messages (undefined)" at bounding box center [58, 61] width 61 height 8
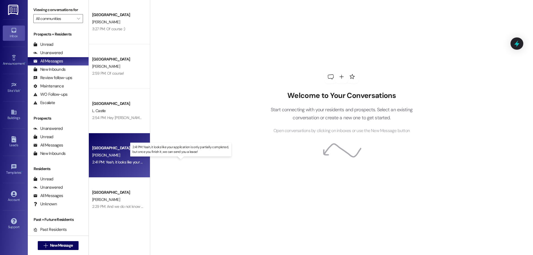
click at [131, 161] on div "2:41 PM: Yeah, it looks like your application is only partially completed, but …" at bounding box center [185, 162] width 187 height 5
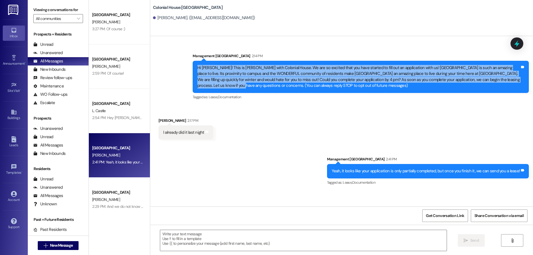
drag, startPoint x: 519, startPoint y: 81, endPoint x: 191, endPoint y: 68, distance: 328.0
click at [193, 68] on div "Hi [PERSON_NAME]! This is [PERSON_NAME] with Colonial House. We are so excited …" at bounding box center [361, 77] width 336 height 32
copy div "Hi [PERSON_NAME]! This is [PERSON_NAME] with Colonial House. We are so excited …"
click at [74, 247] on button " New Message" at bounding box center [58, 245] width 41 height 9
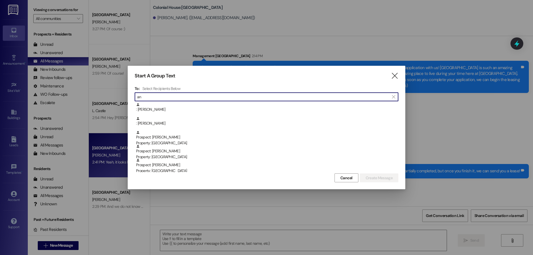
type input "a"
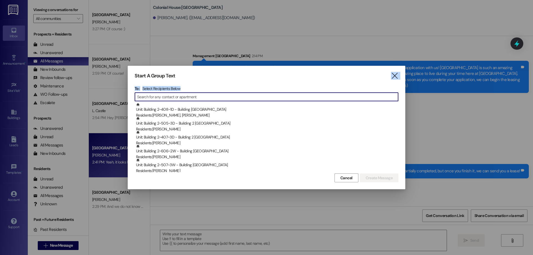
click at [391, 79] on div "Start A Group Text  To: Select Recipients Below  Unit: Building 2~408~1D - Bu…" at bounding box center [267, 128] width 278 height 124
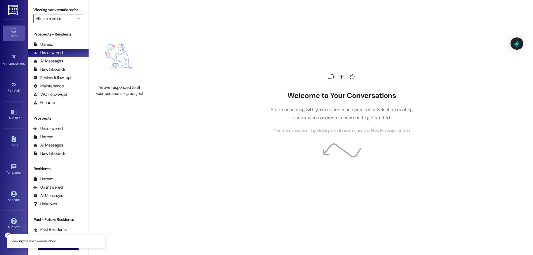
click at [9, 236] on icon "Close toast" at bounding box center [7, 235] width 3 height 3
click at [61, 246] on span "New Message" at bounding box center [61, 246] width 23 height 6
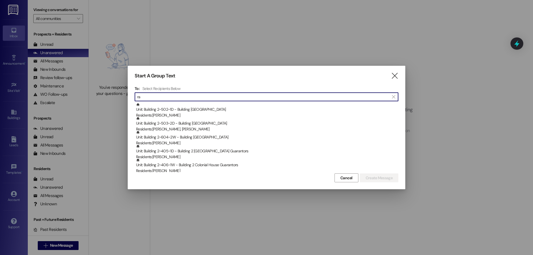
type input "r"
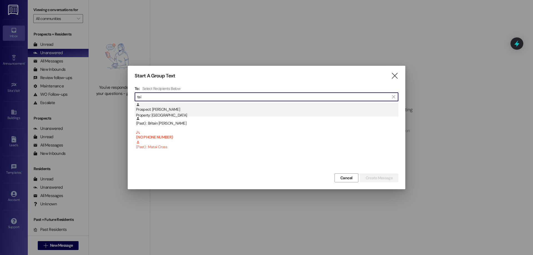
type input "tai"
click at [154, 108] on div "Prospect: Tai Aston Property: Colonial House" at bounding box center [267, 111] width 262 height 16
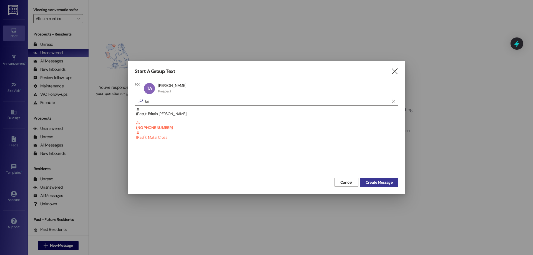
click at [383, 182] on span "Create Message" at bounding box center [379, 183] width 27 height 6
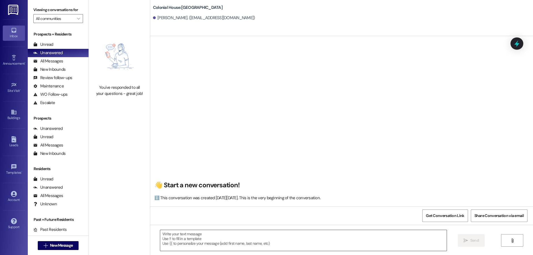
click at [223, 238] on textarea at bounding box center [303, 240] width 287 height 21
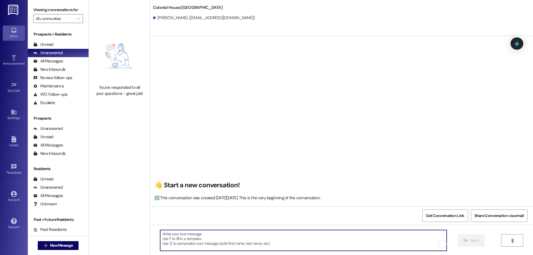
paste textarea "Hi [PERSON_NAME]! This is [PERSON_NAME] with Colonial House. We are so excited …"
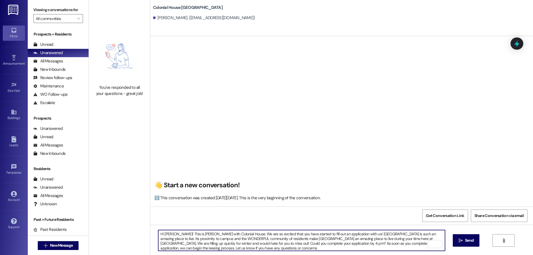
click at [168, 234] on textarea "Hi [PERSON_NAME]! This is [PERSON_NAME] with Colonial House. We are so excited …" at bounding box center [301, 240] width 287 height 21
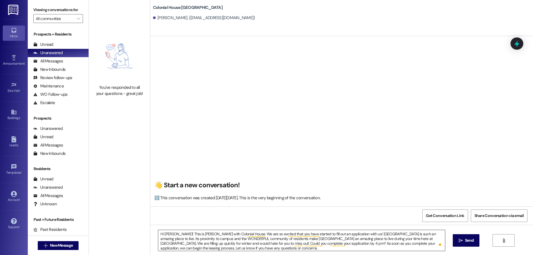
click at [165, 236] on textarea "Hi [PERSON_NAME]! This is [PERSON_NAME] with Colonial House. We are so excited …" at bounding box center [301, 240] width 287 height 21
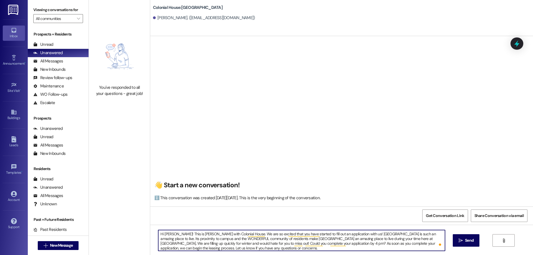
click at [165, 236] on textarea "Hi [PERSON_NAME]! This is [PERSON_NAME] with Colonial House. We are so excited …" at bounding box center [301, 240] width 287 height 21
drag, startPoint x: 212, startPoint y: 249, endPoint x: 149, endPoint y: 219, distance: 70.0
click at [150, 219] on div "👋 Start a new conversation! ℹ️ This conversation was created [DATE][DATE]. This…" at bounding box center [341, 163] width 383 height 255
type textarea "Hi [PERSON_NAME]! This is [PERSON_NAME] with Colonial House. We are so excited …"
click at [469, 238] on span "Send" at bounding box center [469, 241] width 9 height 6
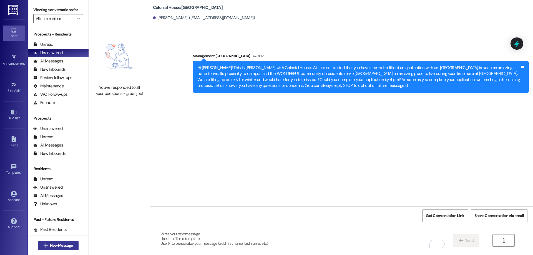
click at [62, 245] on span "New Message" at bounding box center [61, 246] width 23 height 6
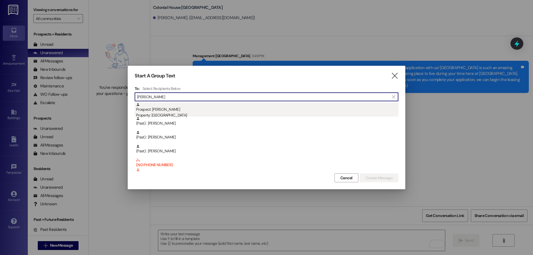
type input "[PERSON_NAME]"
click at [186, 111] on div "Prospect: [PERSON_NAME] Property: [GEOGRAPHIC_DATA]" at bounding box center [267, 111] width 262 height 16
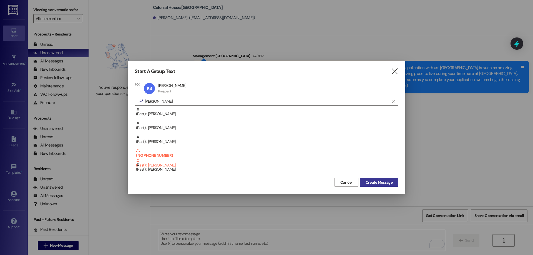
click at [374, 184] on span "Create Message" at bounding box center [379, 183] width 27 height 6
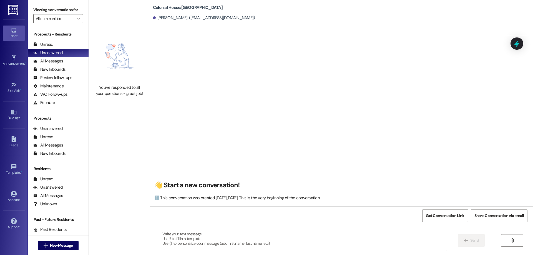
click at [232, 241] on textarea at bounding box center [303, 240] width 287 height 21
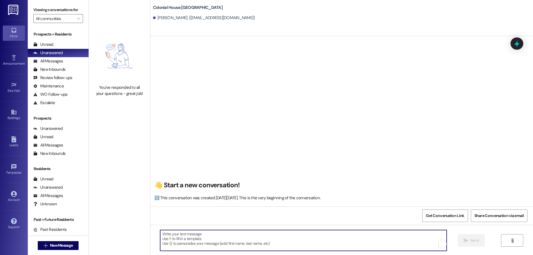
paste textarea "Hi [PERSON_NAME]! This is [PERSON_NAME] with Colonial House. We are so excited …"
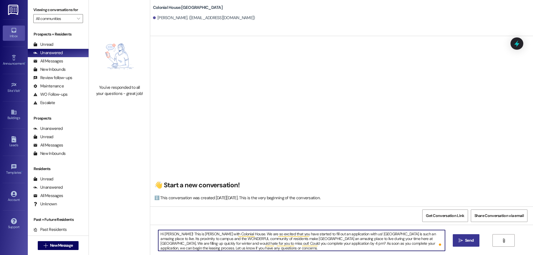
click at [162, 233] on textarea "Hi [PERSON_NAME]! This is [PERSON_NAME] with Colonial House. We are so excited …" at bounding box center [301, 240] width 287 height 21
click at [164, 244] on textarea "Hi [PERSON_NAME]! This is [PERSON_NAME] with Colonial House. We are so excited …" at bounding box center [301, 240] width 287 height 21
type textarea "Hi [PERSON_NAME]! This is [PERSON_NAME] with Colonial House. We are so excited …"
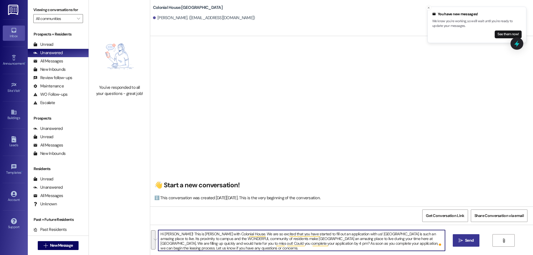
drag, startPoint x: 220, startPoint y: 249, endPoint x: 153, endPoint y: 214, distance: 75.4
click at [153, 214] on div "👋 Start a new conversation! ℹ️ This conversation was created [DATE][DATE]. This…" at bounding box center [341, 163] width 383 height 255
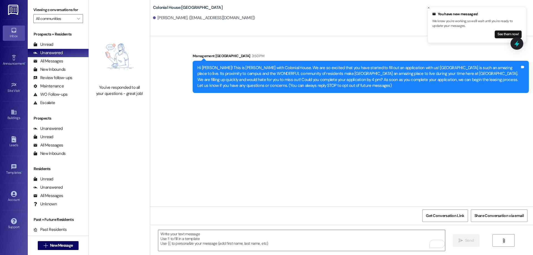
drag, startPoint x: 502, startPoint y: 36, endPoint x: 519, endPoint y: 33, distance: 17.7
click at [503, 36] on button "See them now!" at bounding box center [508, 35] width 27 height 8
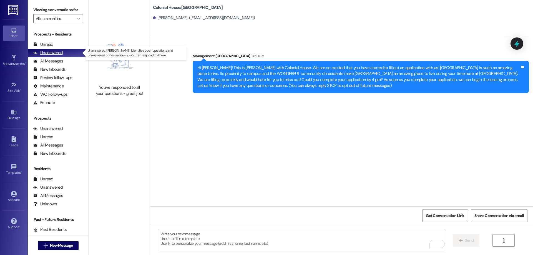
click at [45, 54] on div "Unanswered" at bounding box center [47, 53] width 29 height 6
